Goal: Task Accomplishment & Management: Complete application form

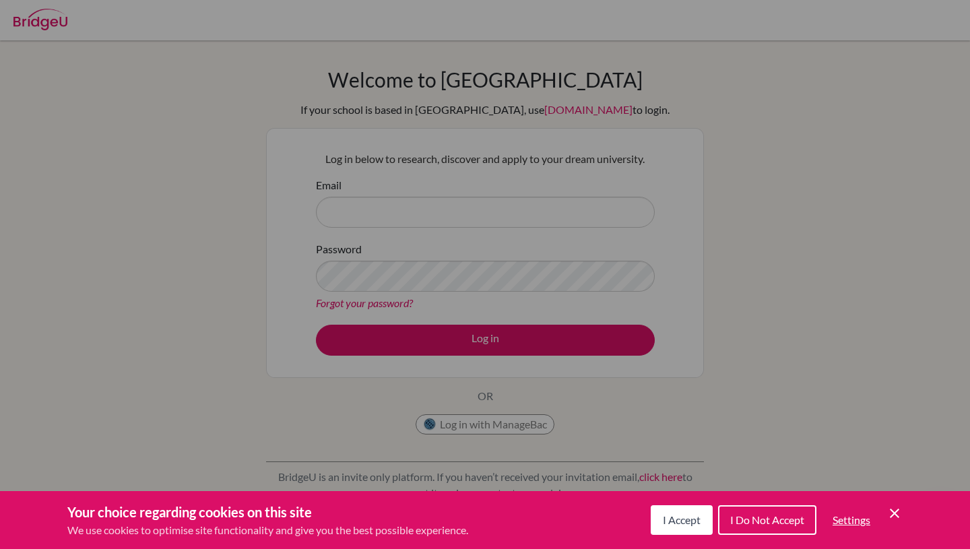
click at [688, 525] on span "I Accept" at bounding box center [682, 519] width 38 height 13
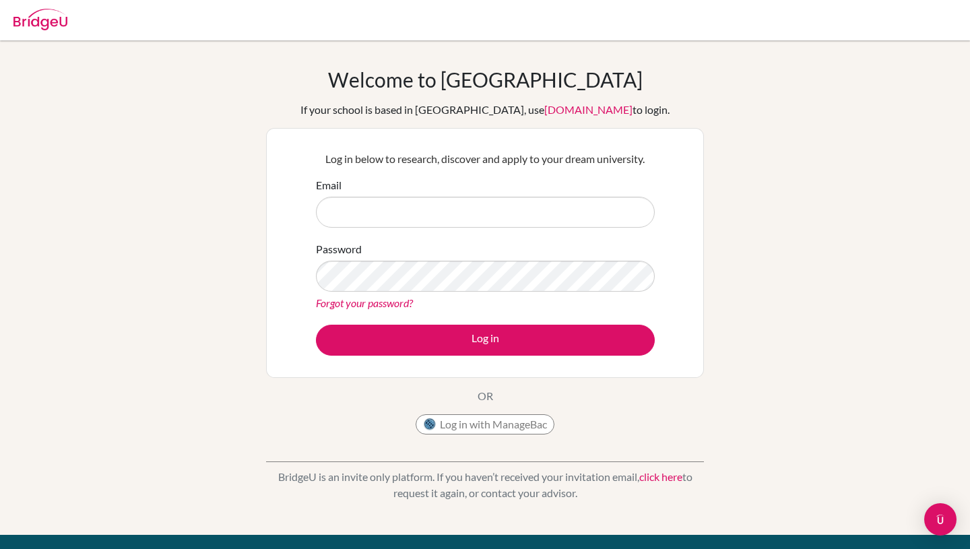
click at [484, 238] on form "Email Password Forgot your password? Log in" at bounding box center [485, 266] width 339 height 178
click at [483, 226] on input "Email" at bounding box center [485, 212] width 339 height 31
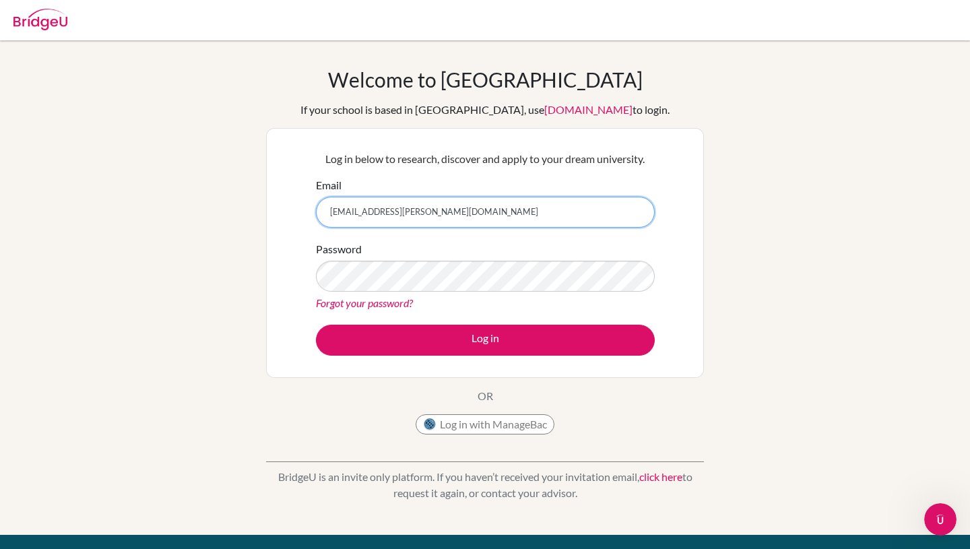
type input "[EMAIL_ADDRESS][PERSON_NAME][DOMAIN_NAME]"
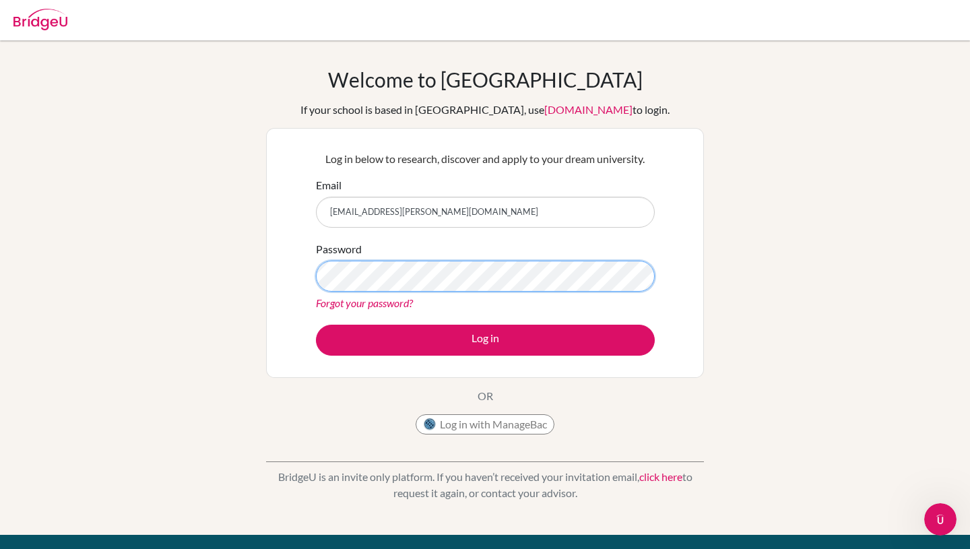
click at [316, 325] on button "Log in" at bounding box center [485, 340] width 339 height 31
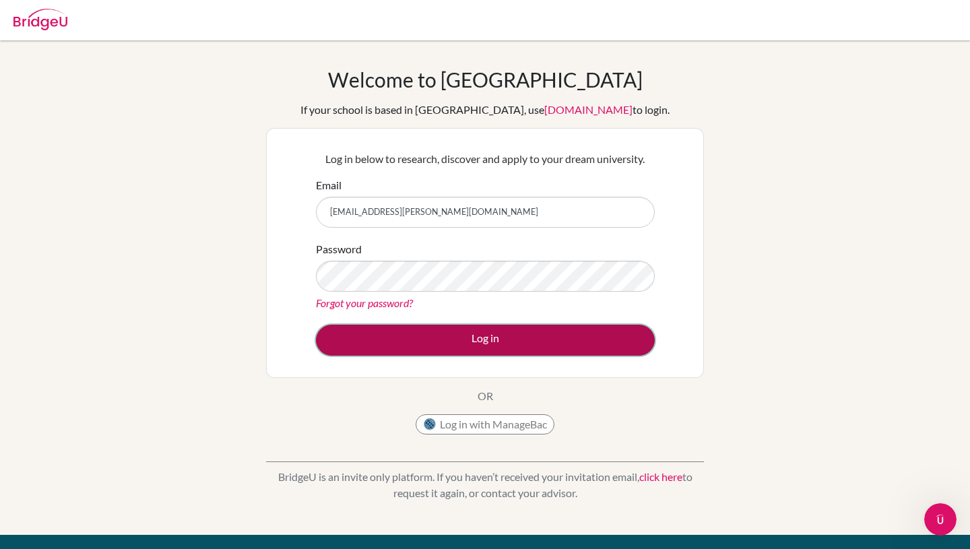
click at [488, 335] on button "Log in" at bounding box center [485, 340] width 339 height 31
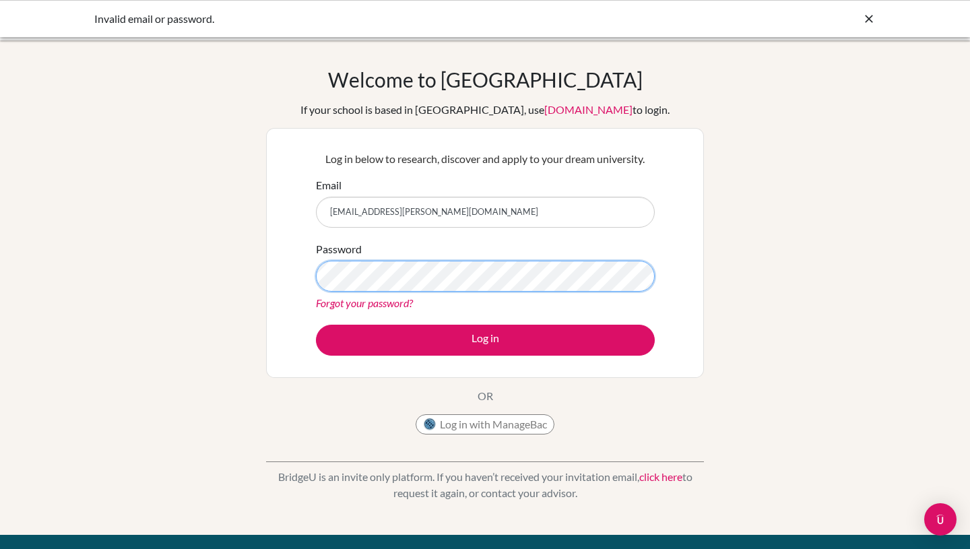
click at [316, 325] on button "Log in" at bounding box center [485, 340] width 339 height 31
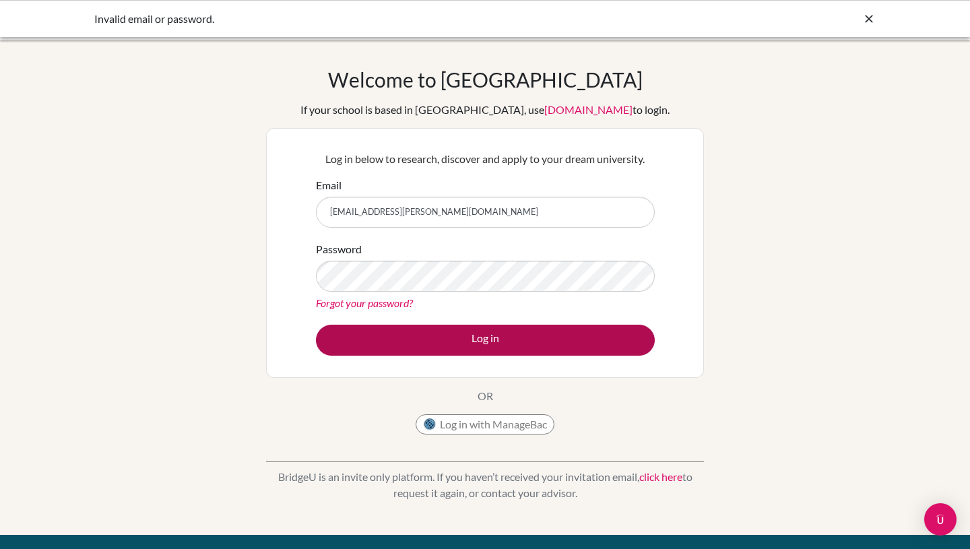
drag, startPoint x: 411, startPoint y: 361, endPoint x: 399, endPoint y: 343, distance: 20.9
click at [411, 360] on div "Log in below to research, discover and apply to your dream university. Email [E…" at bounding box center [485, 253] width 356 height 222
